Goal: Task Accomplishment & Management: Use online tool/utility

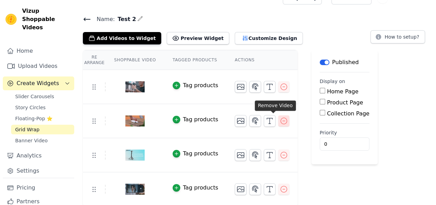
scroll to position [13, 0]
click at [280, 119] on icon "button" at bounding box center [284, 121] width 8 height 8
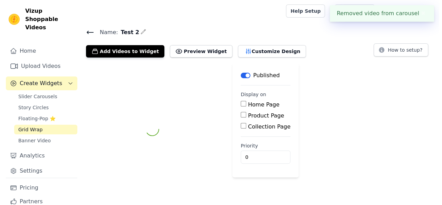
scroll to position [0, 0]
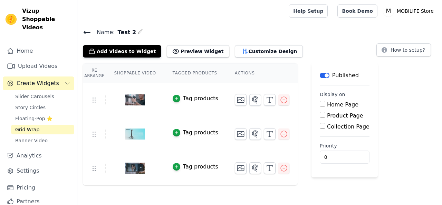
click at [416, 98] on div "Re Arrange Shoppable Video Tagged Products Actions Tag products Tag products Ta…" at bounding box center [259, 124] width 364 height 123
click at [280, 166] on icon "button" at bounding box center [284, 168] width 8 height 8
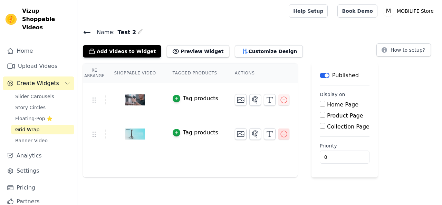
click at [280, 133] on icon "button" at bounding box center [284, 134] width 8 height 8
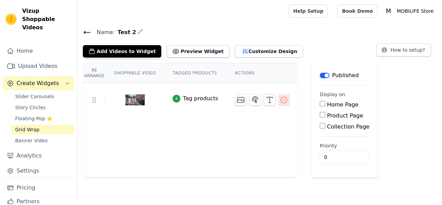
click at [280, 98] on icon "button" at bounding box center [284, 100] width 8 height 8
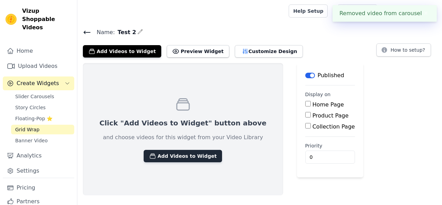
click at [167, 157] on button "Add Videos to Widget" at bounding box center [183, 156] width 78 height 12
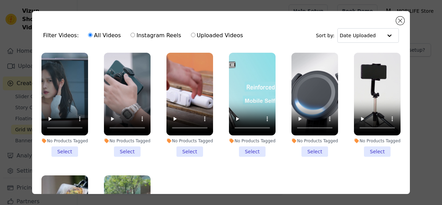
click at [249, 148] on li "No Products Tagged Select" at bounding box center [252, 105] width 47 height 104
click at [0, 0] on input "No Products Tagged Select" at bounding box center [0, 0] width 0 height 0
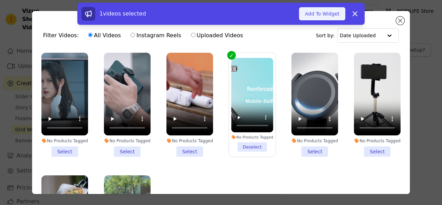
click at [323, 10] on button "Add To Widget" at bounding box center [322, 13] width 46 height 13
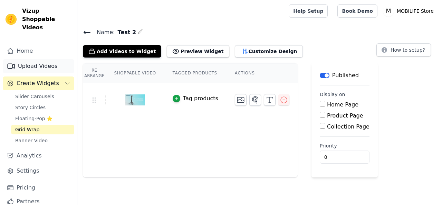
click at [35, 66] on link "Upload Videos" at bounding box center [38, 66] width 71 height 14
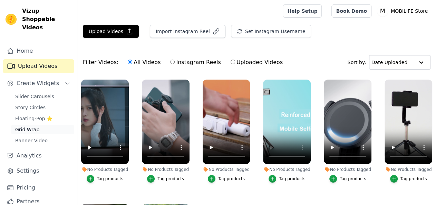
click at [30, 129] on span "Grid Wrap" at bounding box center [27, 129] width 24 height 7
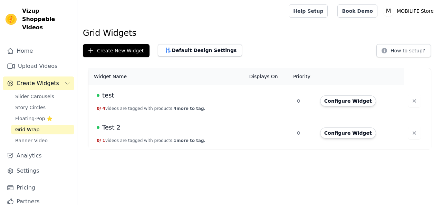
click at [113, 128] on span "Test 2" at bounding box center [111, 128] width 18 height 10
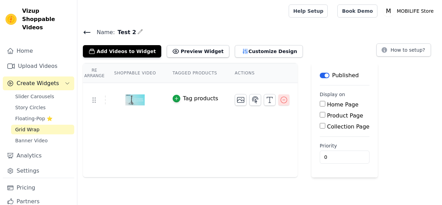
click at [280, 100] on icon "button" at bounding box center [284, 100] width 8 height 8
